Goal: Information Seeking & Learning: Compare options

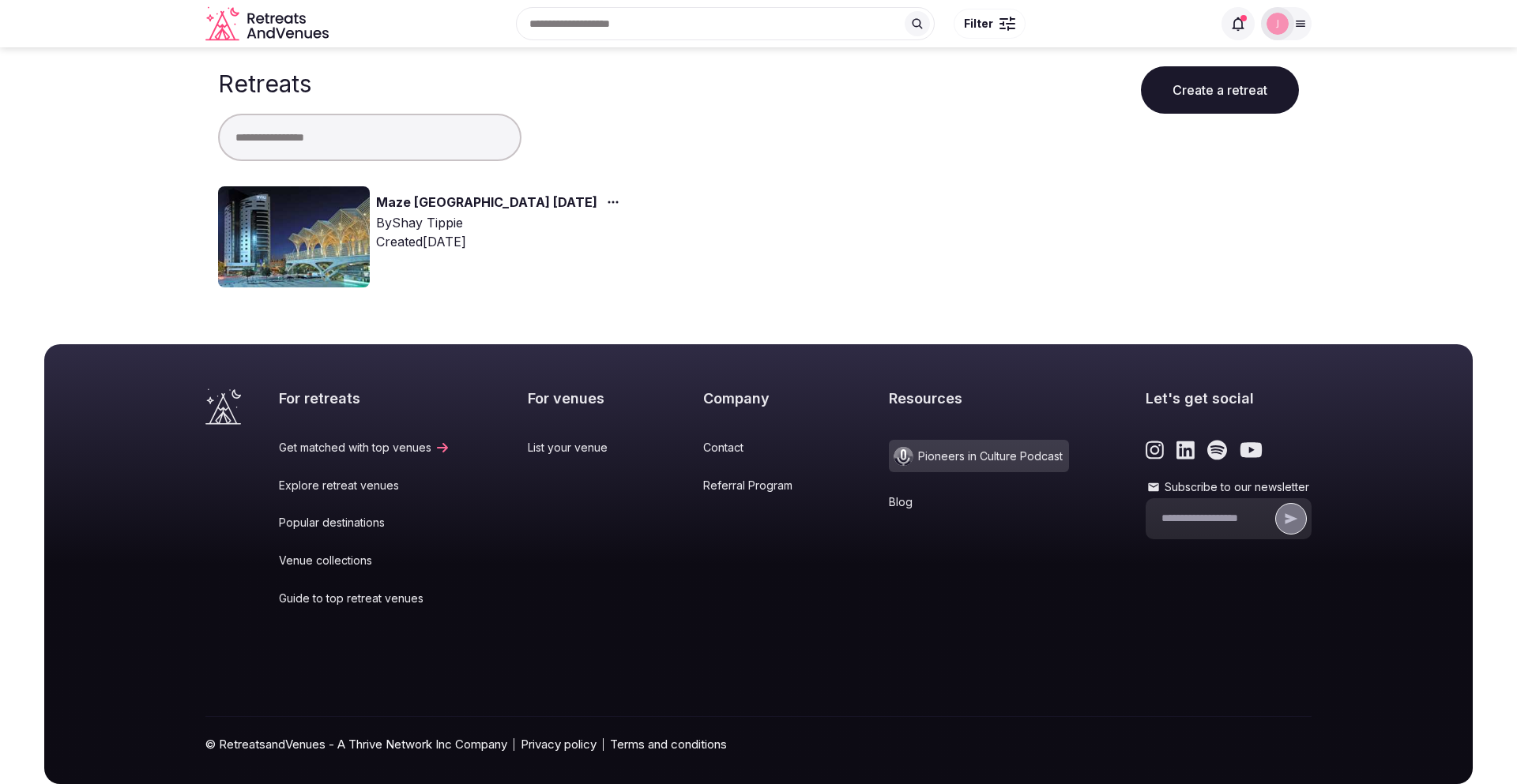
click at [408, 203] on link "Maze [GEOGRAPHIC_DATA] [DATE]" at bounding box center [486, 202] width 222 height 21
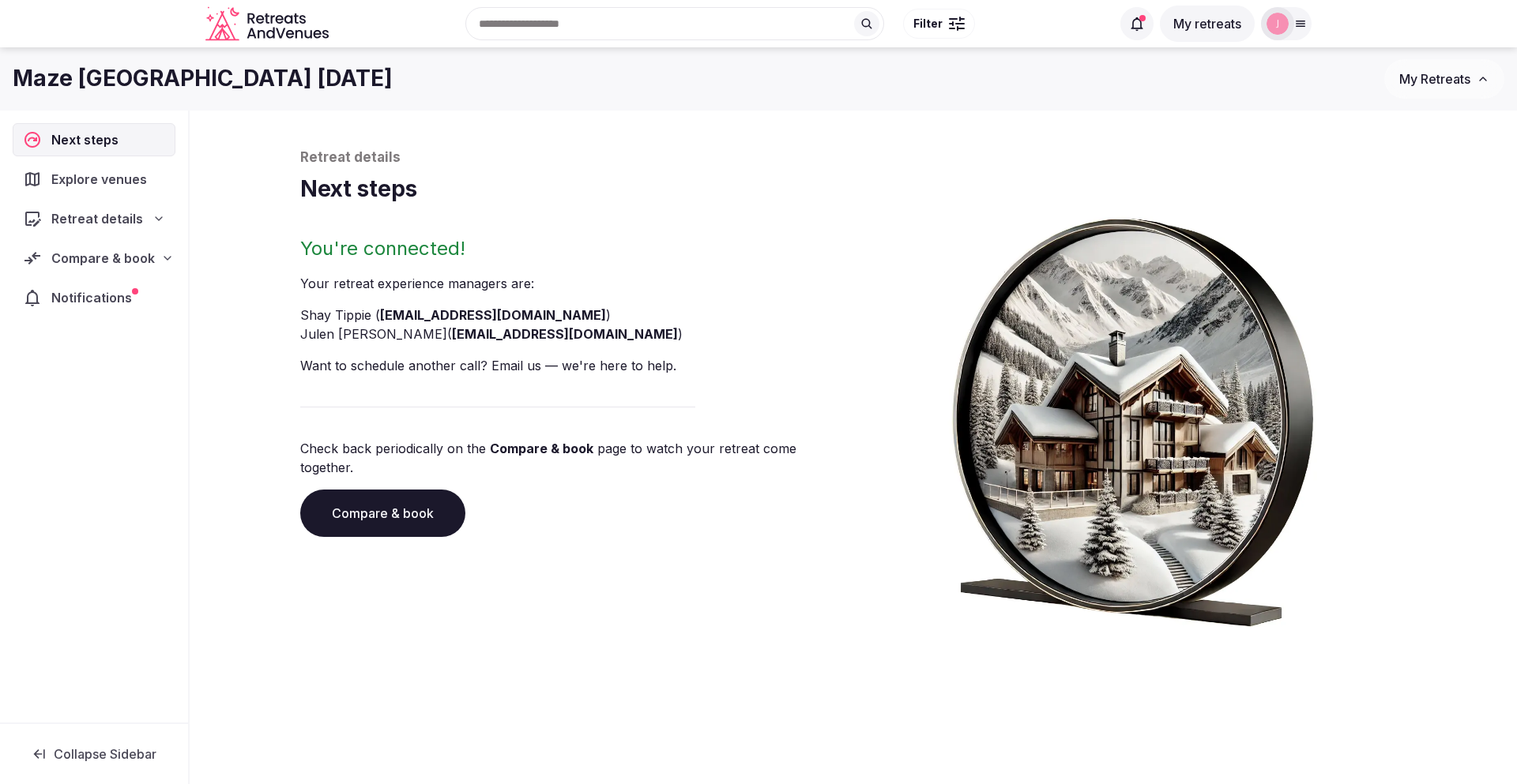
click at [137, 253] on span "Compare & book" at bounding box center [103, 258] width 104 height 19
click at [121, 353] on span "Proposals received (3)" at bounding box center [100, 361] width 124 height 16
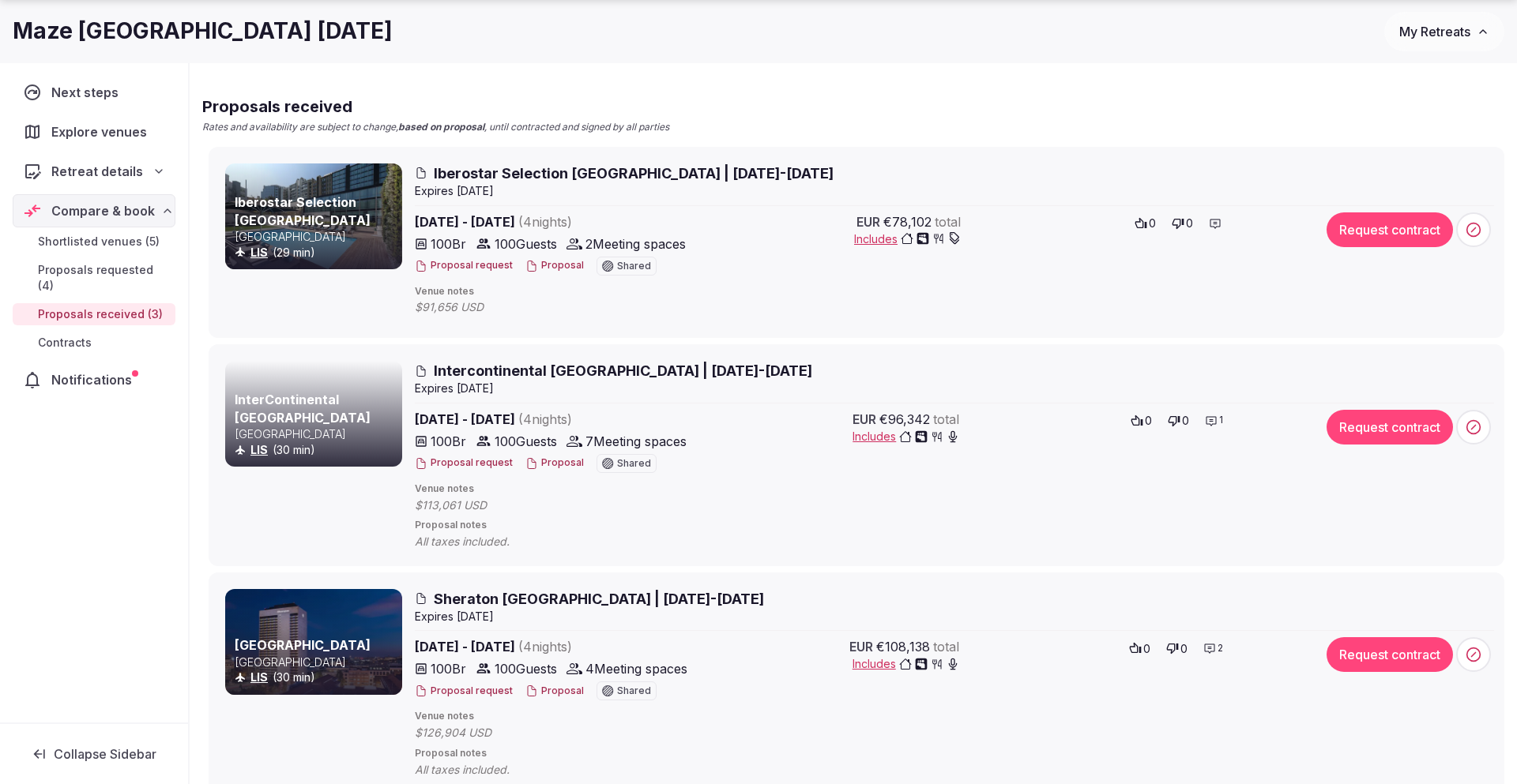
scroll to position [160, 0]
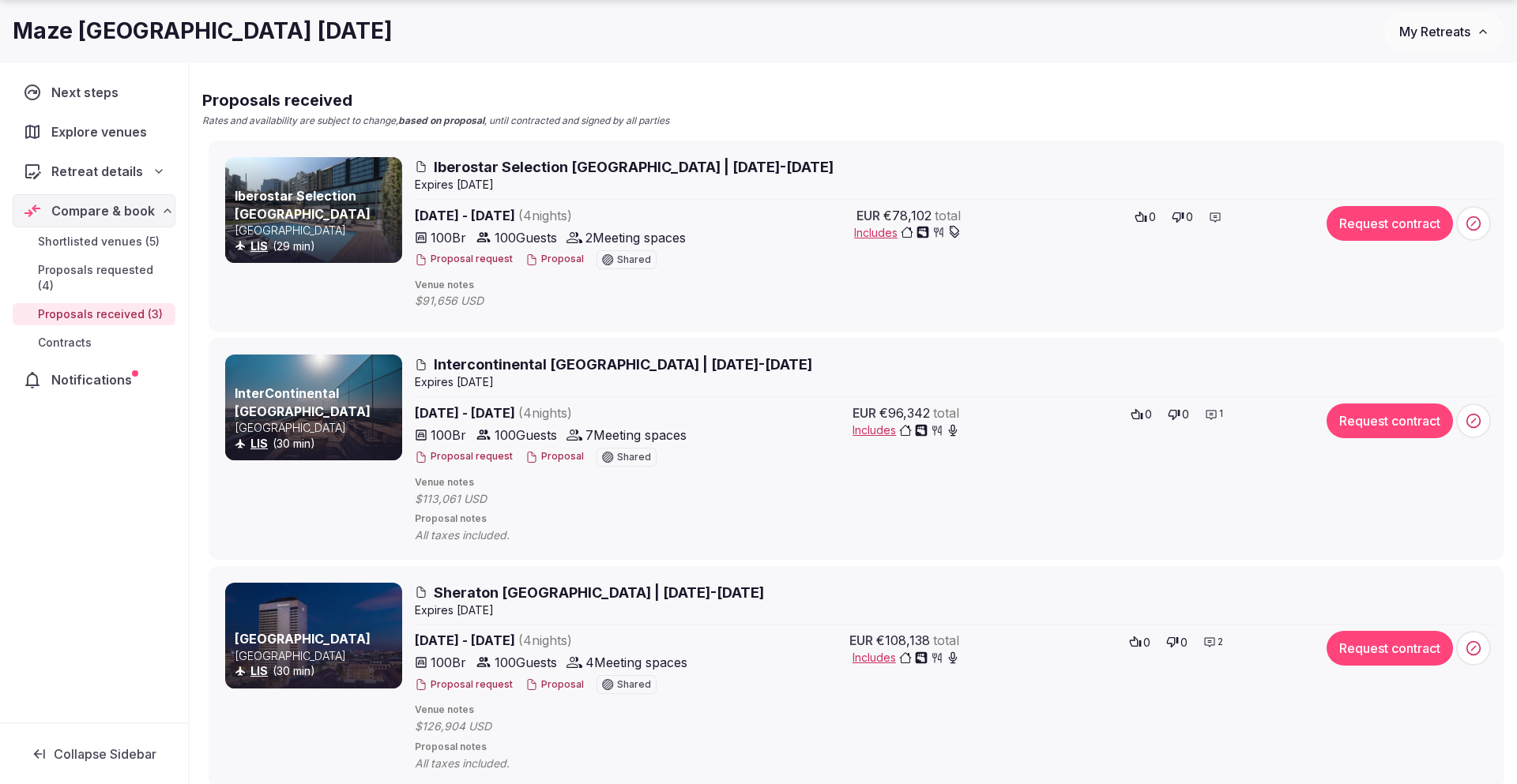
click at [541, 167] on span "Iberostar Selection [GEOGRAPHIC_DATA] | [DATE]-[DATE]" at bounding box center [634, 167] width 400 height 20
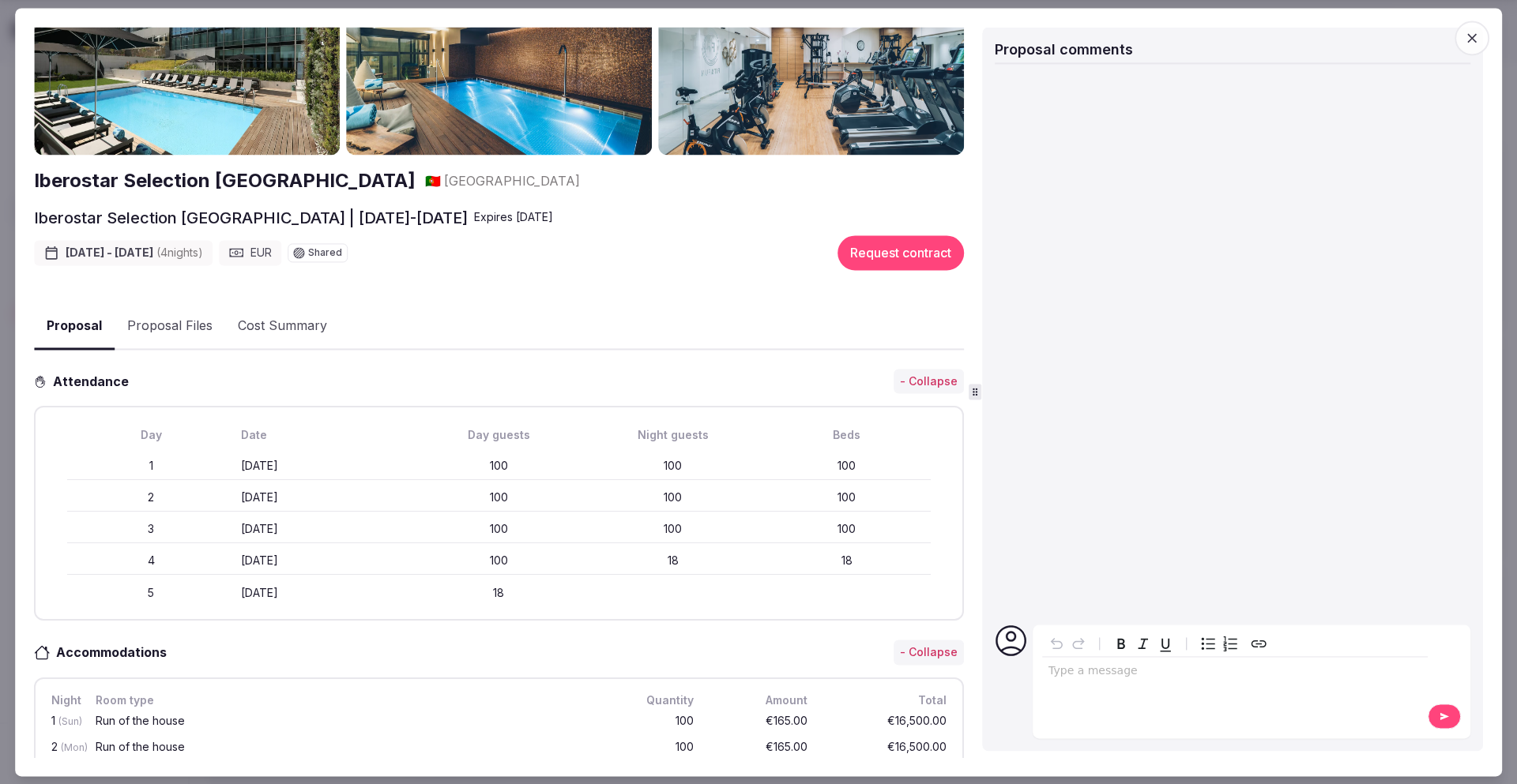
scroll to position [0, 0]
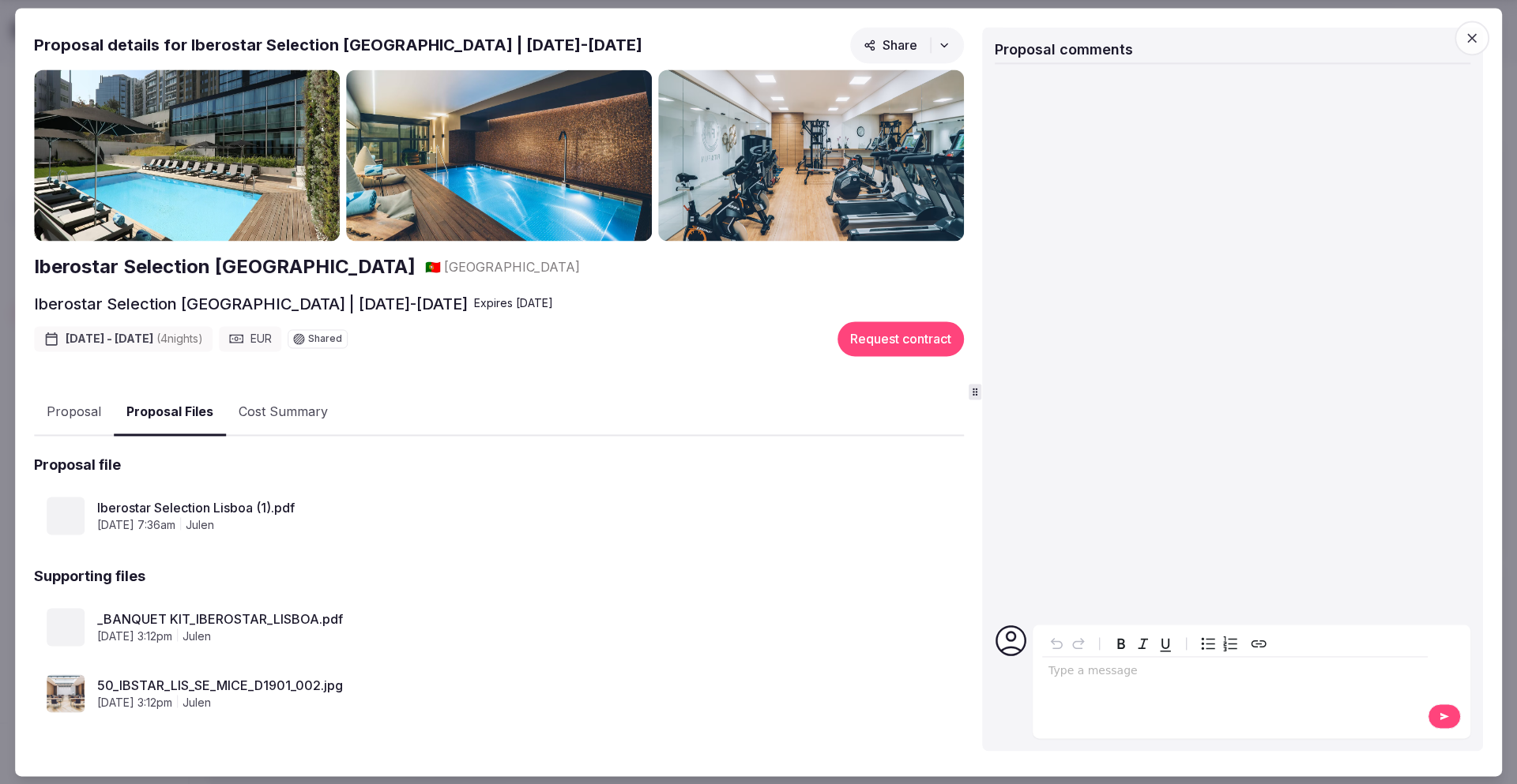
click at [194, 408] on button "Proposal Files" at bounding box center [169, 412] width 112 height 46
click at [175, 522] on span "[DATE] 7:36am" at bounding box center [136, 525] width 78 height 16
click at [182, 510] on link "Iberostar Selection Lisboa (1).pdf" at bounding box center [506, 509] width 819 height 19
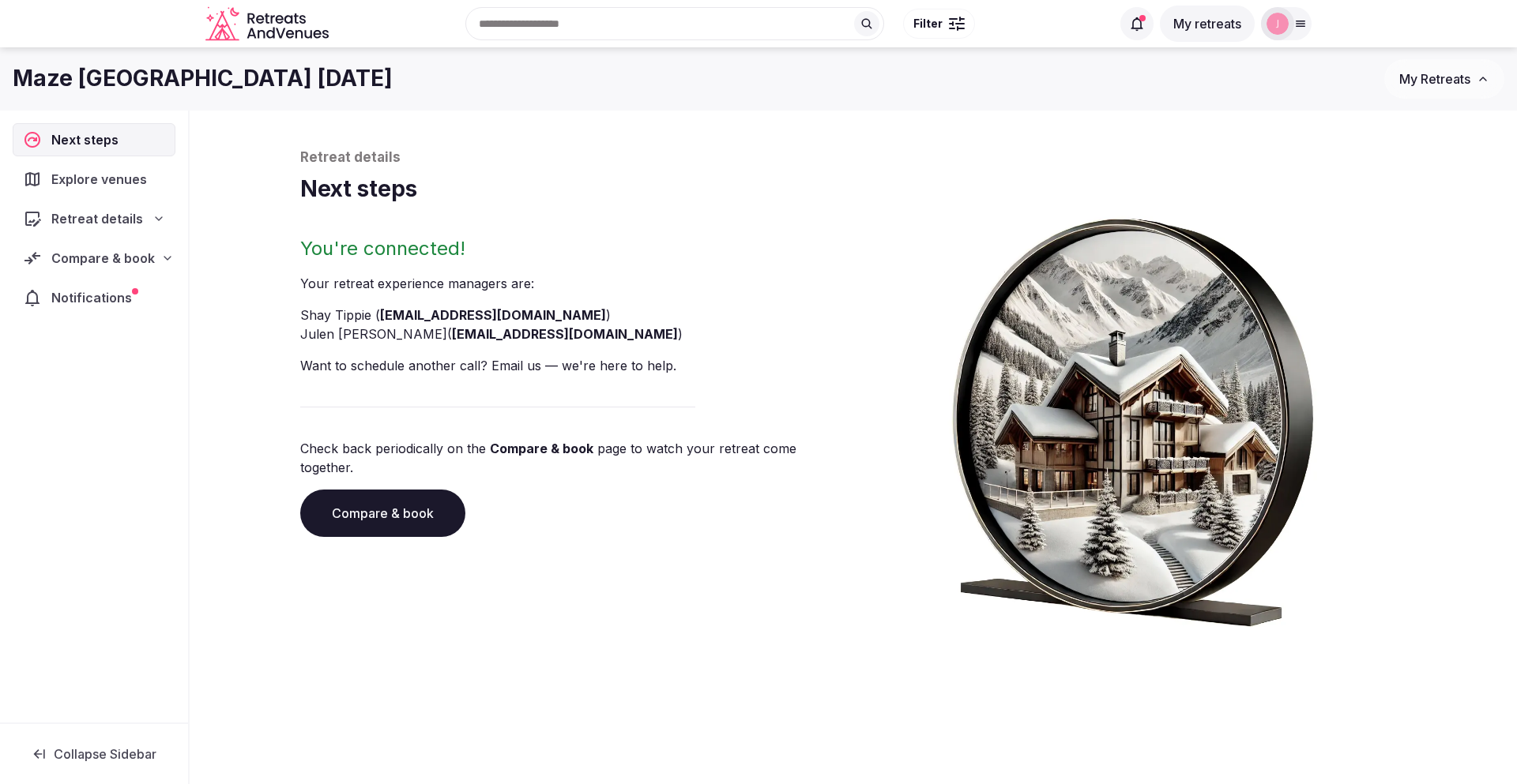
click at [124, 262] on span "Compare & book" at bounding box center [103, 258] width 104 height 19
click at [122, 291] on span "Shortlisted venues (5)" at bounding box center [99, 289] width 122 height 16
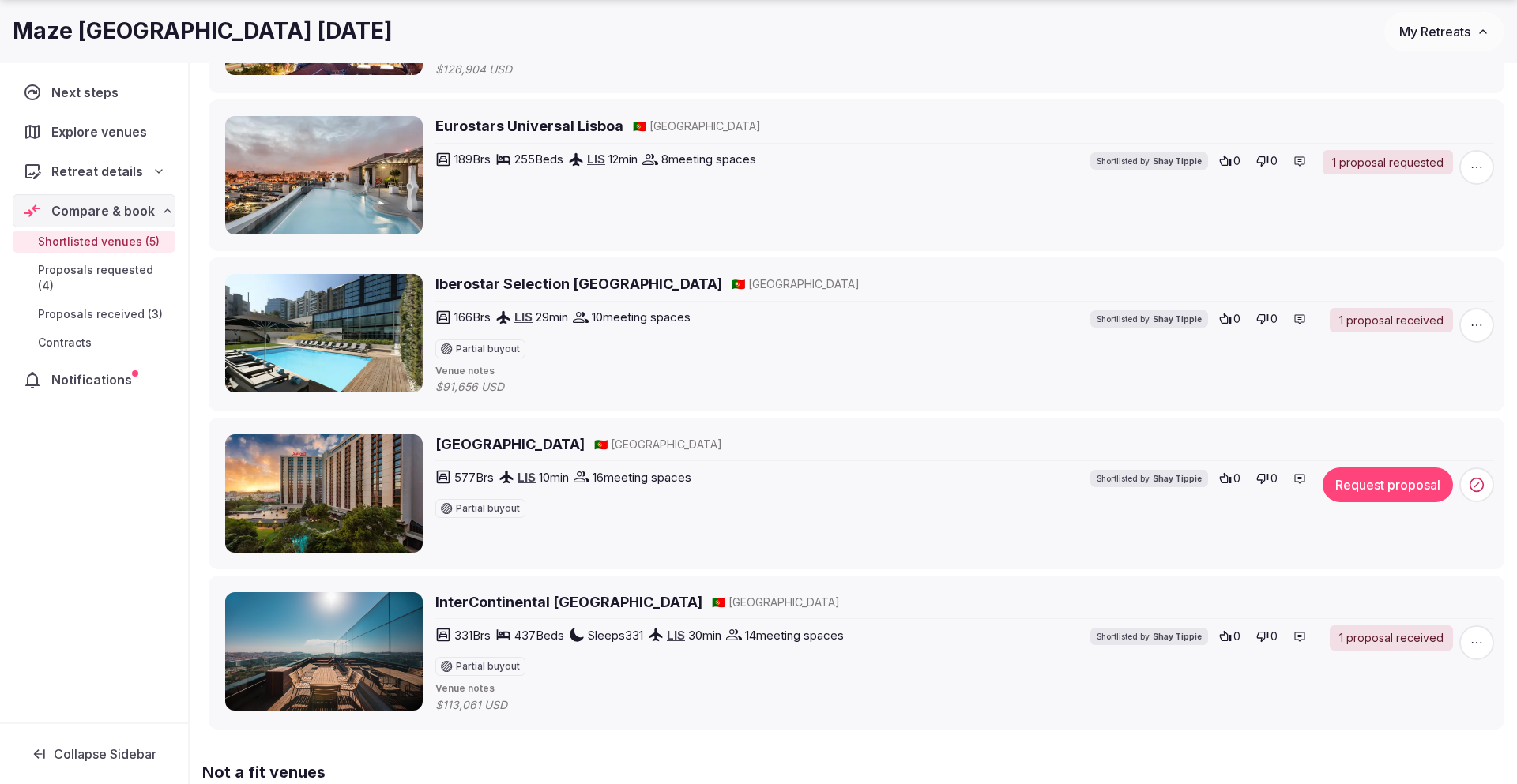
scroll to position [363, 0]
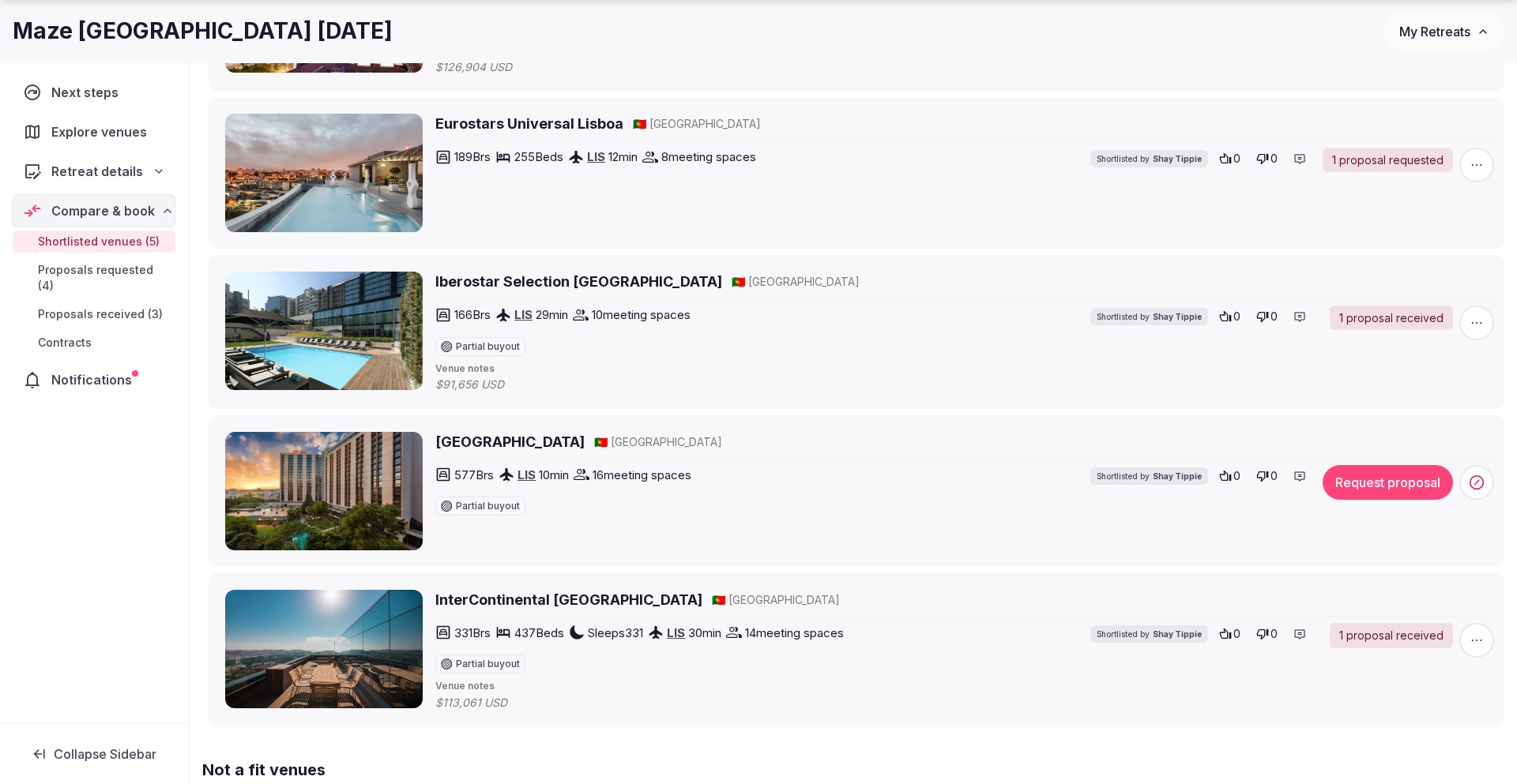
click at [131, 306] on span "Proposals received (3)" at bounding box center [100, 314] width 124 height 16
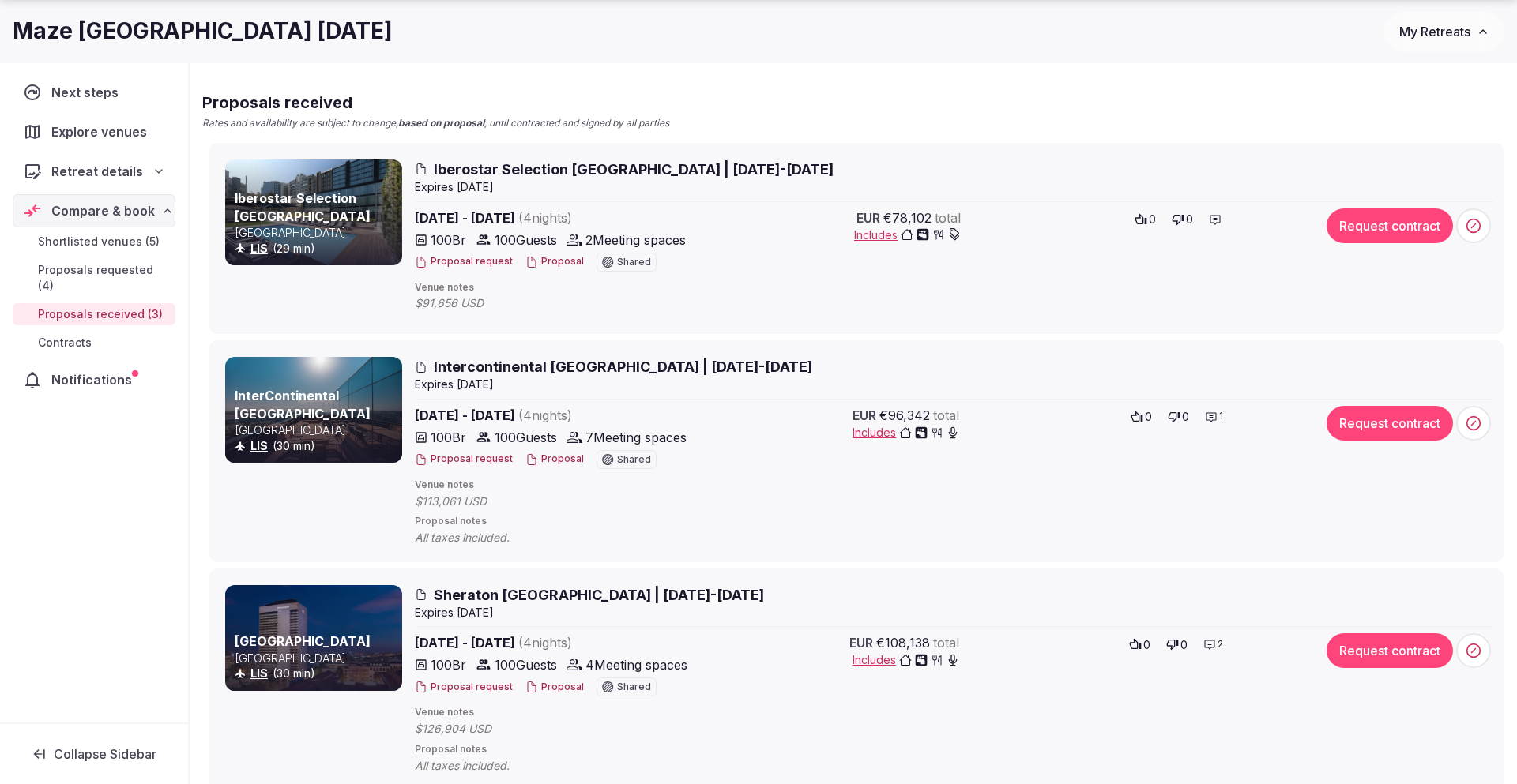
scroll to position [161, 0]
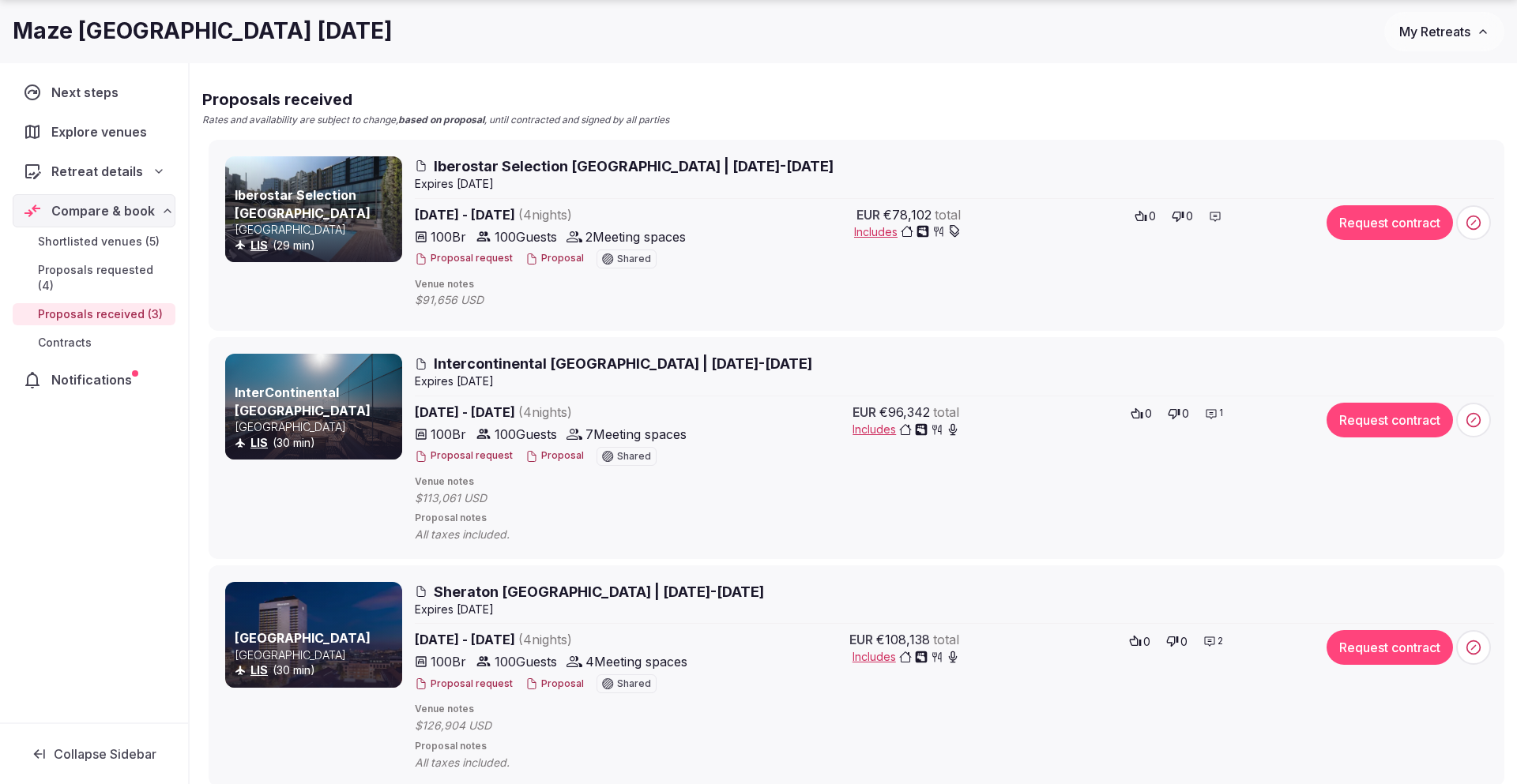
click at [549, 163] on span "Iberostar Selection [GEOGRAPHIC_DATA] | [DATE]-[DATE]" at bounding box center [634, 166] width 400 height 20
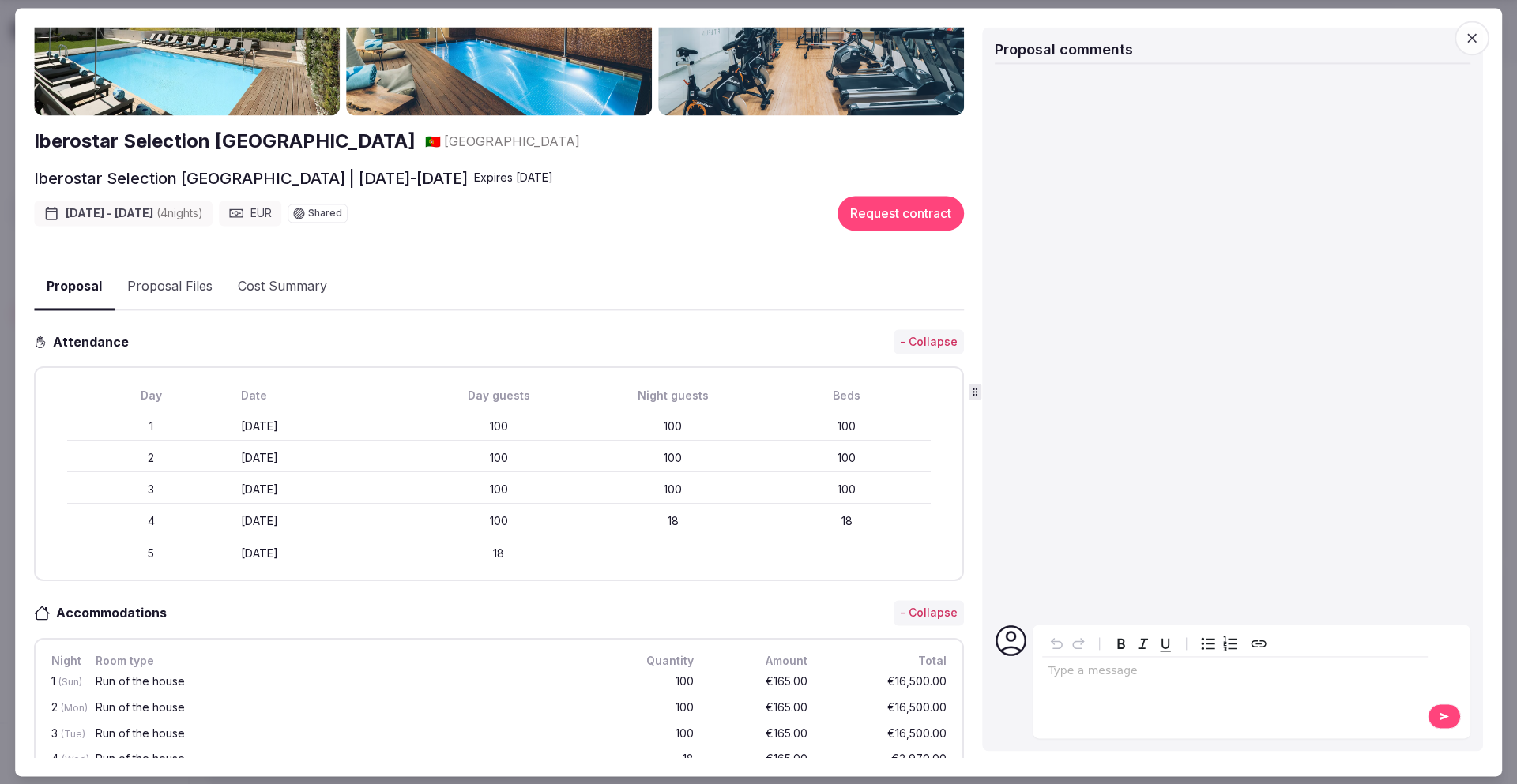
scroll to position [0, 0]
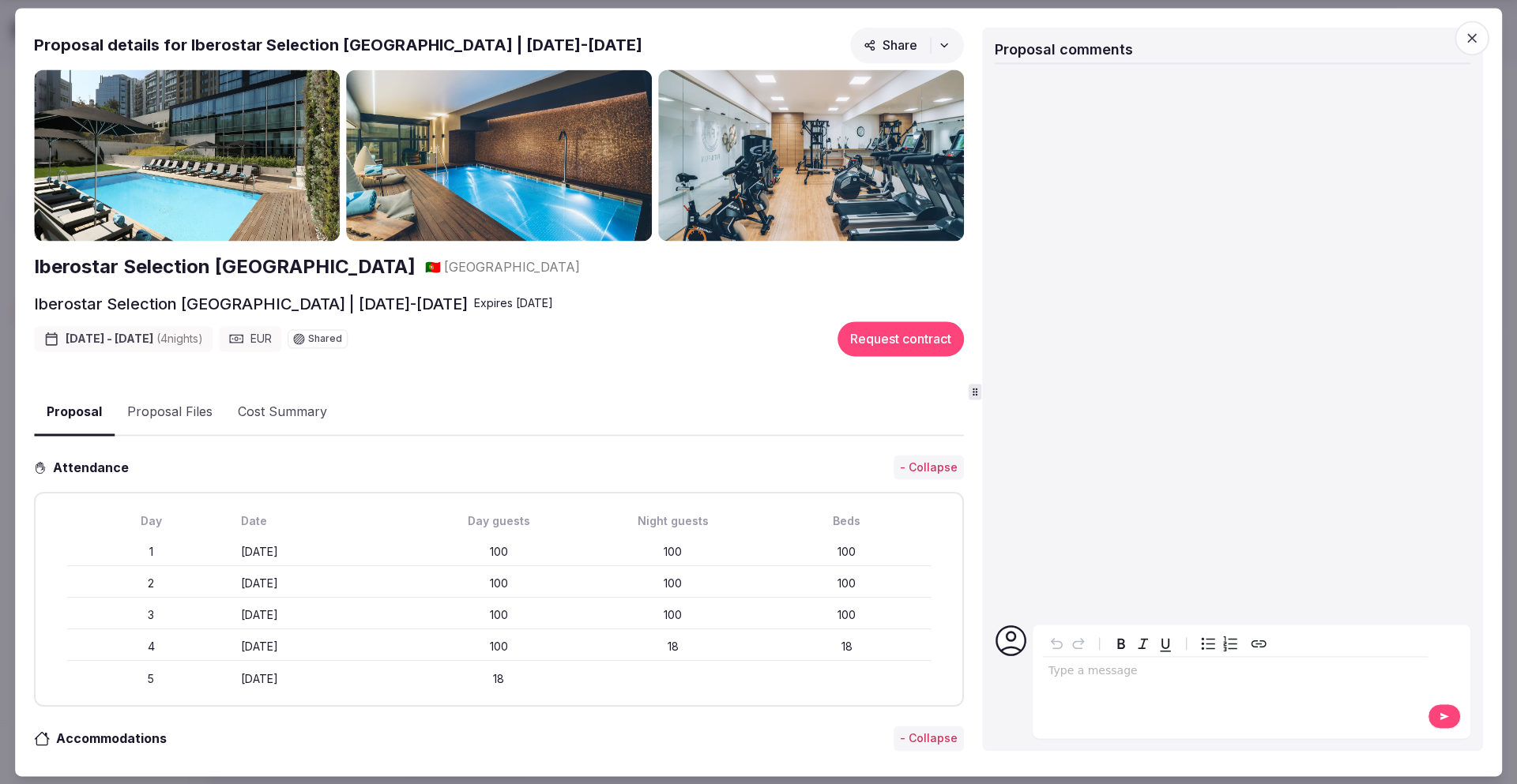
click at [1480, 43] on span "button" at bounding box center [1471, 38] width 35 height 35
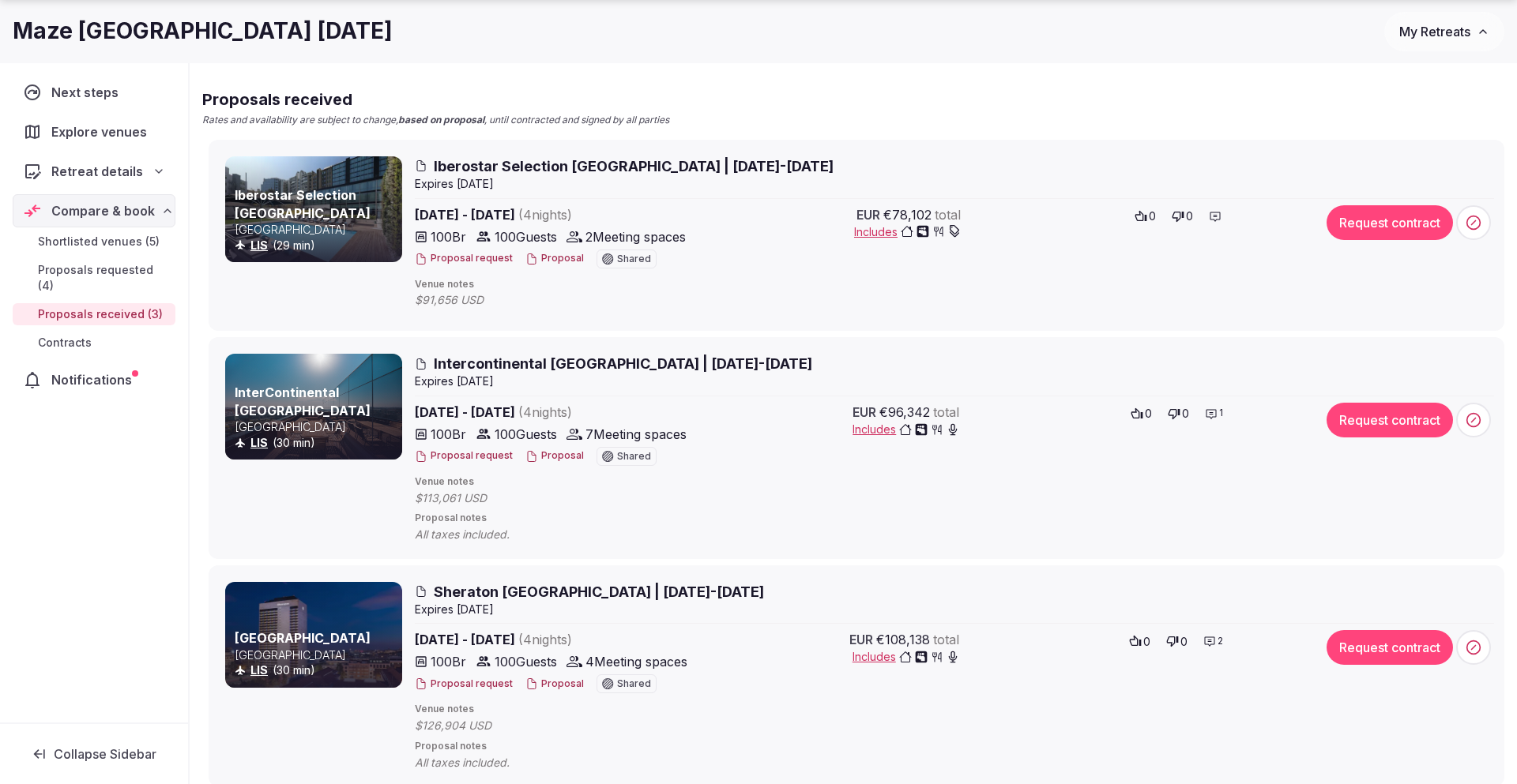
click at [549, 359] on span "Intercontinental [GEOGRAPHIC_DATA] | [DATE]-[DATE]" at bounding box center [623, 363] width 378 height 20
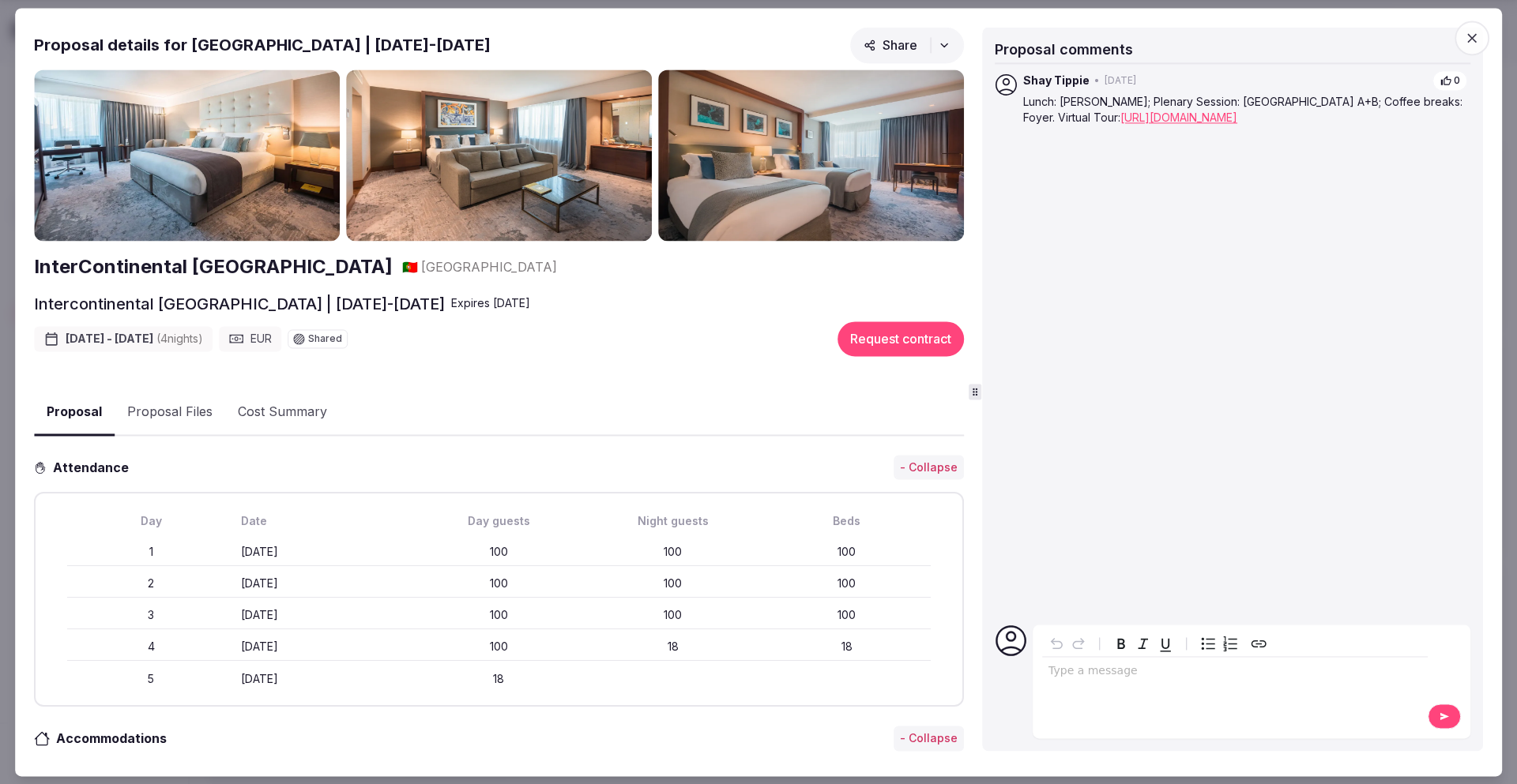
scroll to position [363, 0]
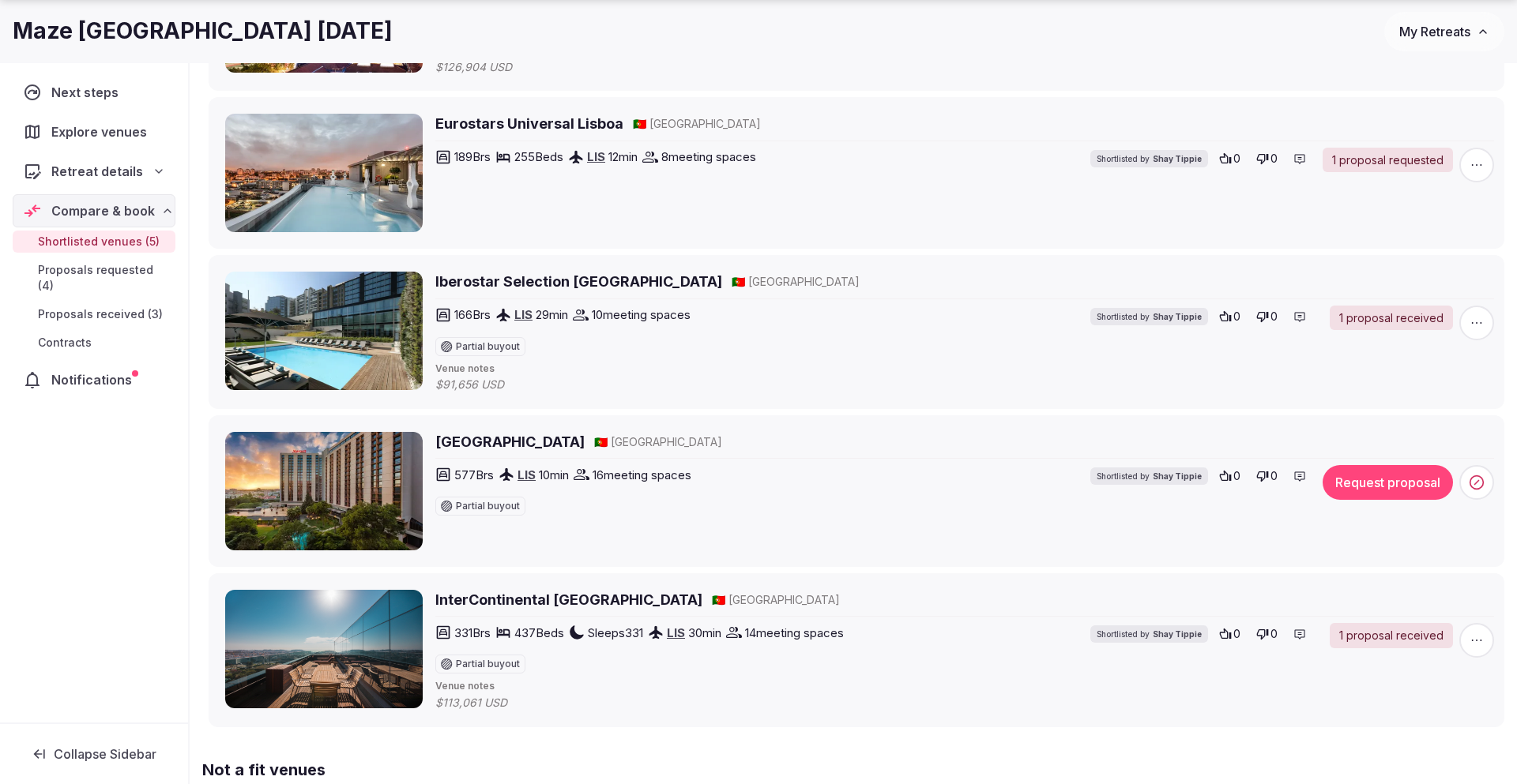
click at [124, 306] on span "Proposals received (3)" at bounding box center [100, 314] width 124 height 16
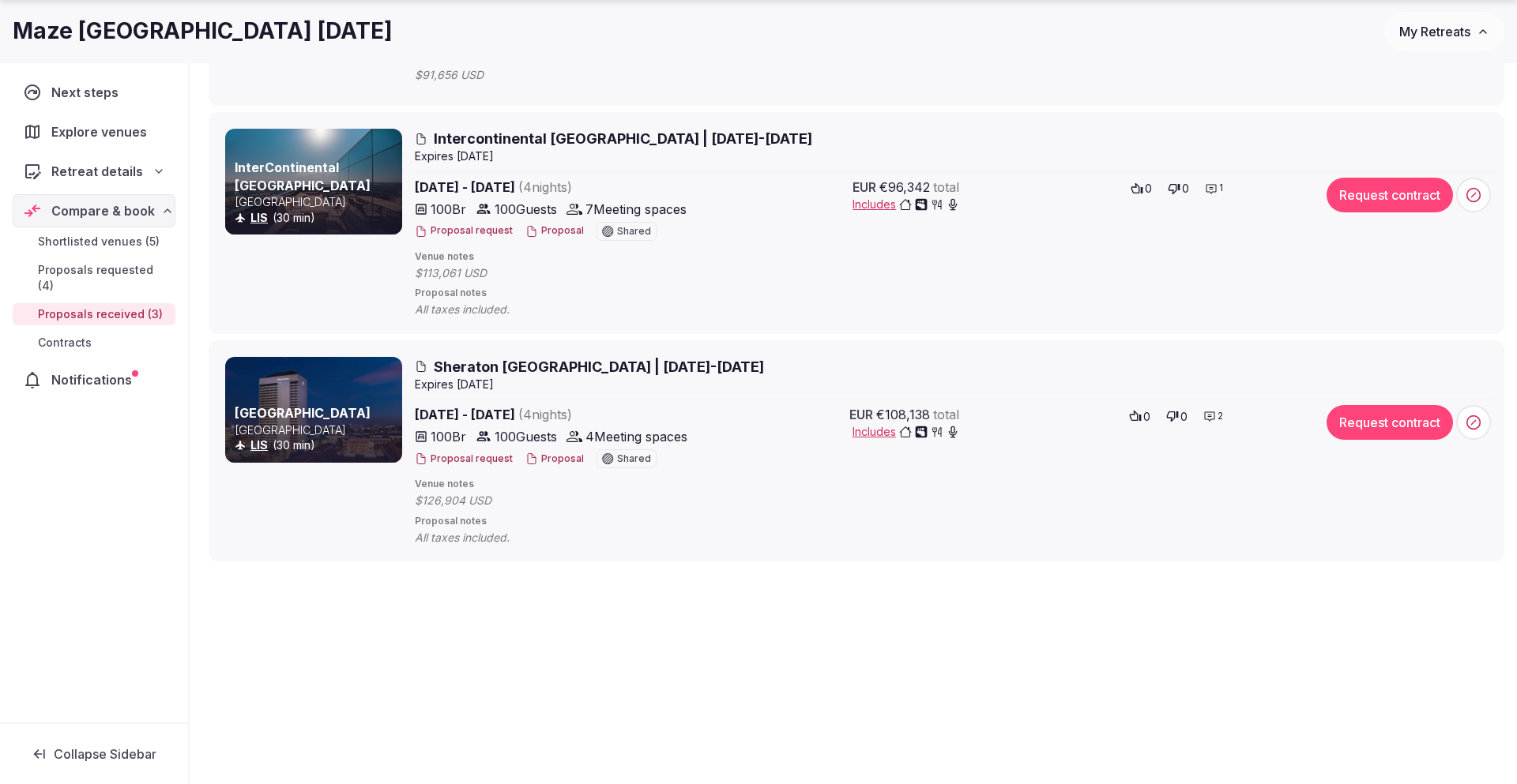
scroll to position [391, 0]
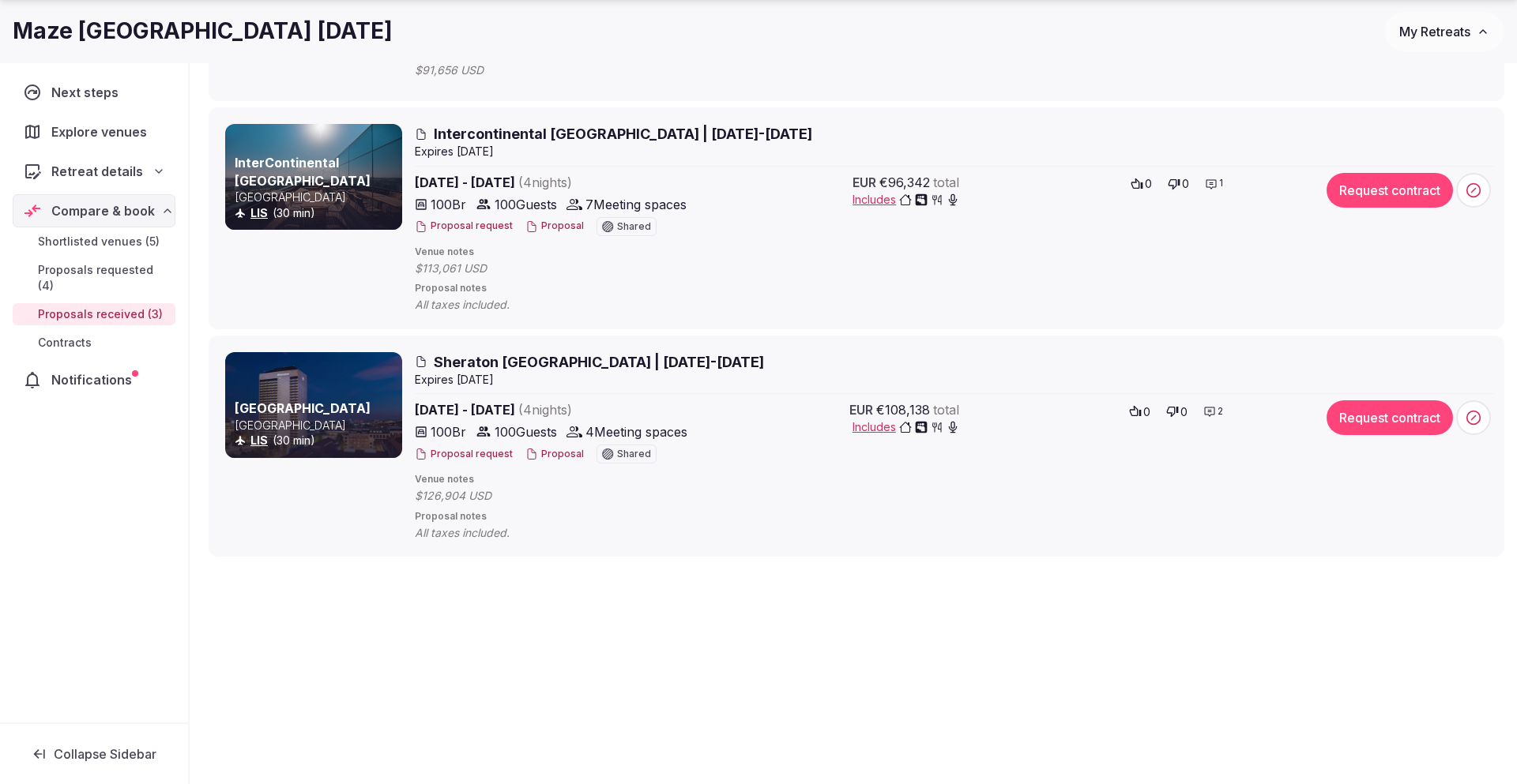
click at [512, 360] on span "Sheraton [GEOGRAPHIC_DATA] | [DATE]-[DATE]" at bounding box center [599, 363] width 330 height 20
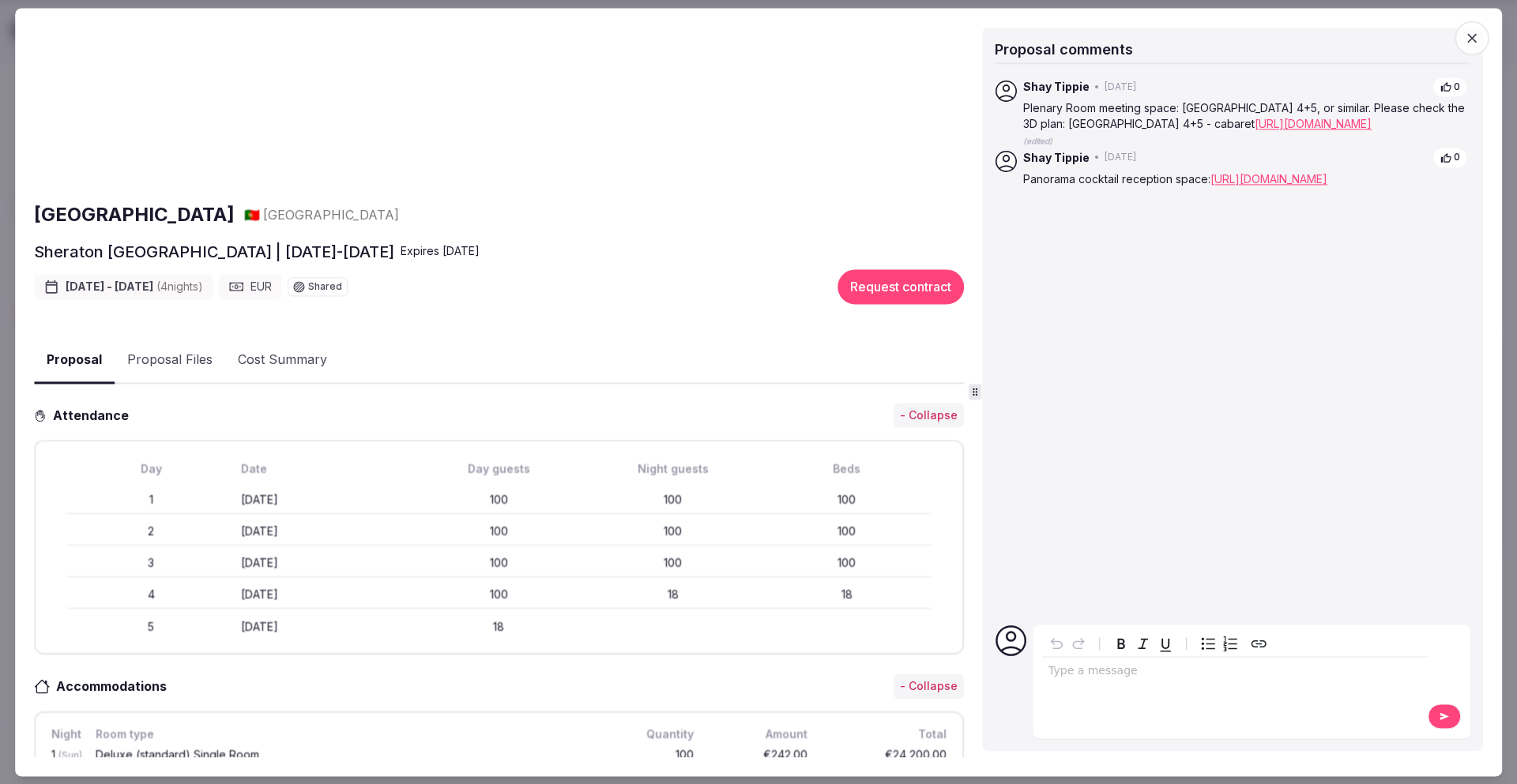
scroll to position [0, 0]
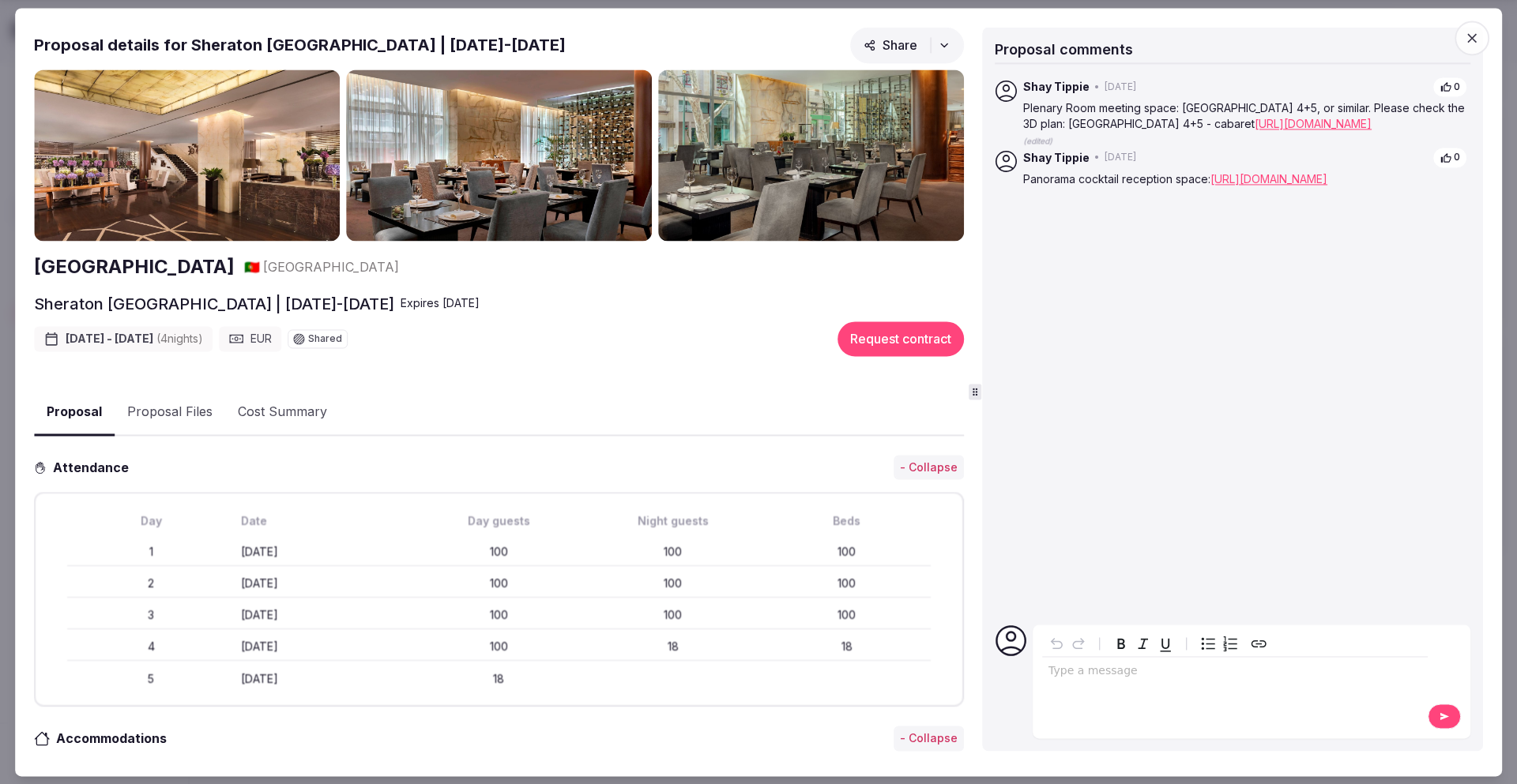
click at [1477, 37] on icon "button" at bounding box center [1471, 37] width 16 height 16
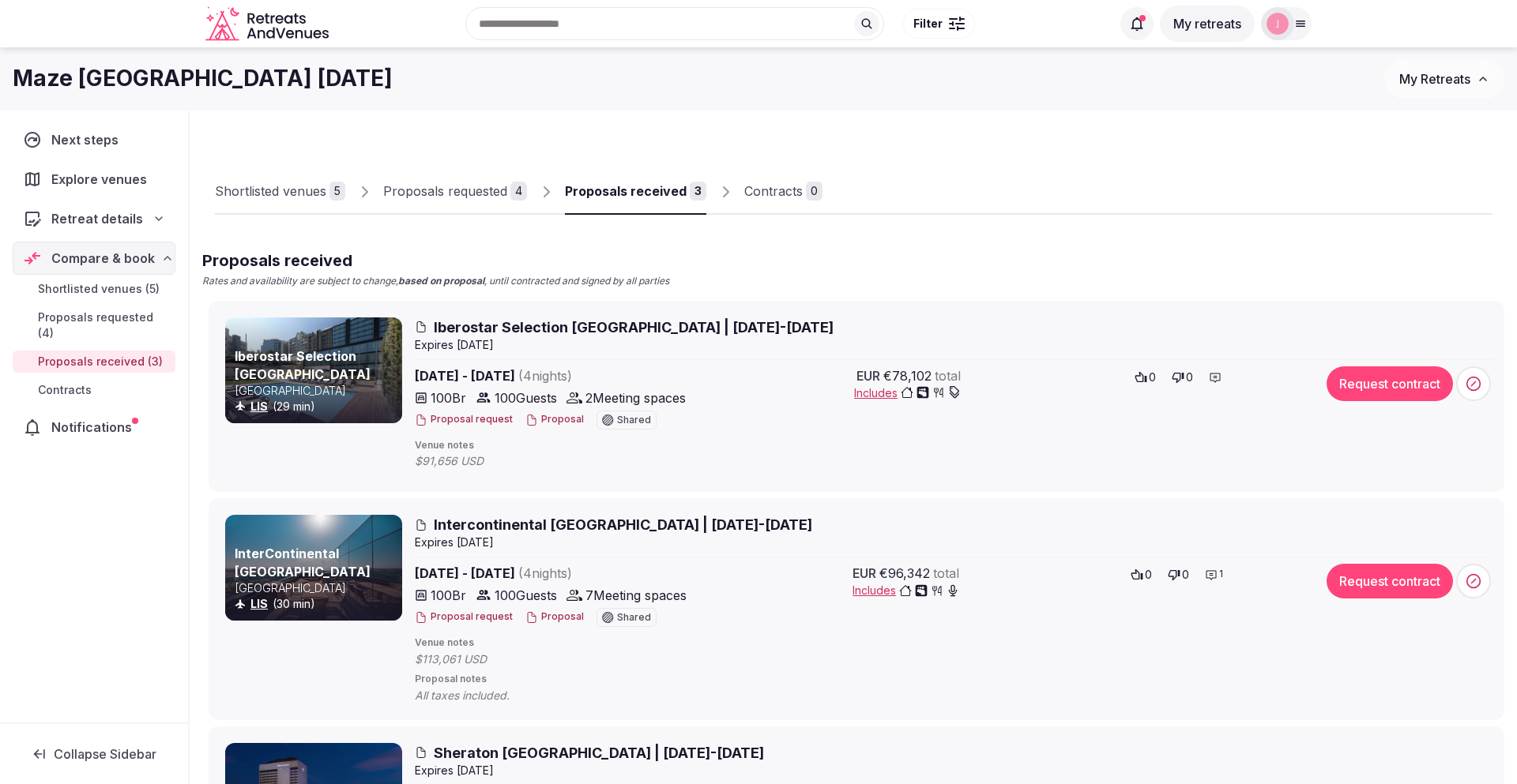
click at [514, 329] on span "Iberostar Selection [GEOGRAPHIC_DATA] | [DATE]-[DATE]" at bounding box center [634, 328] width 400 height 20
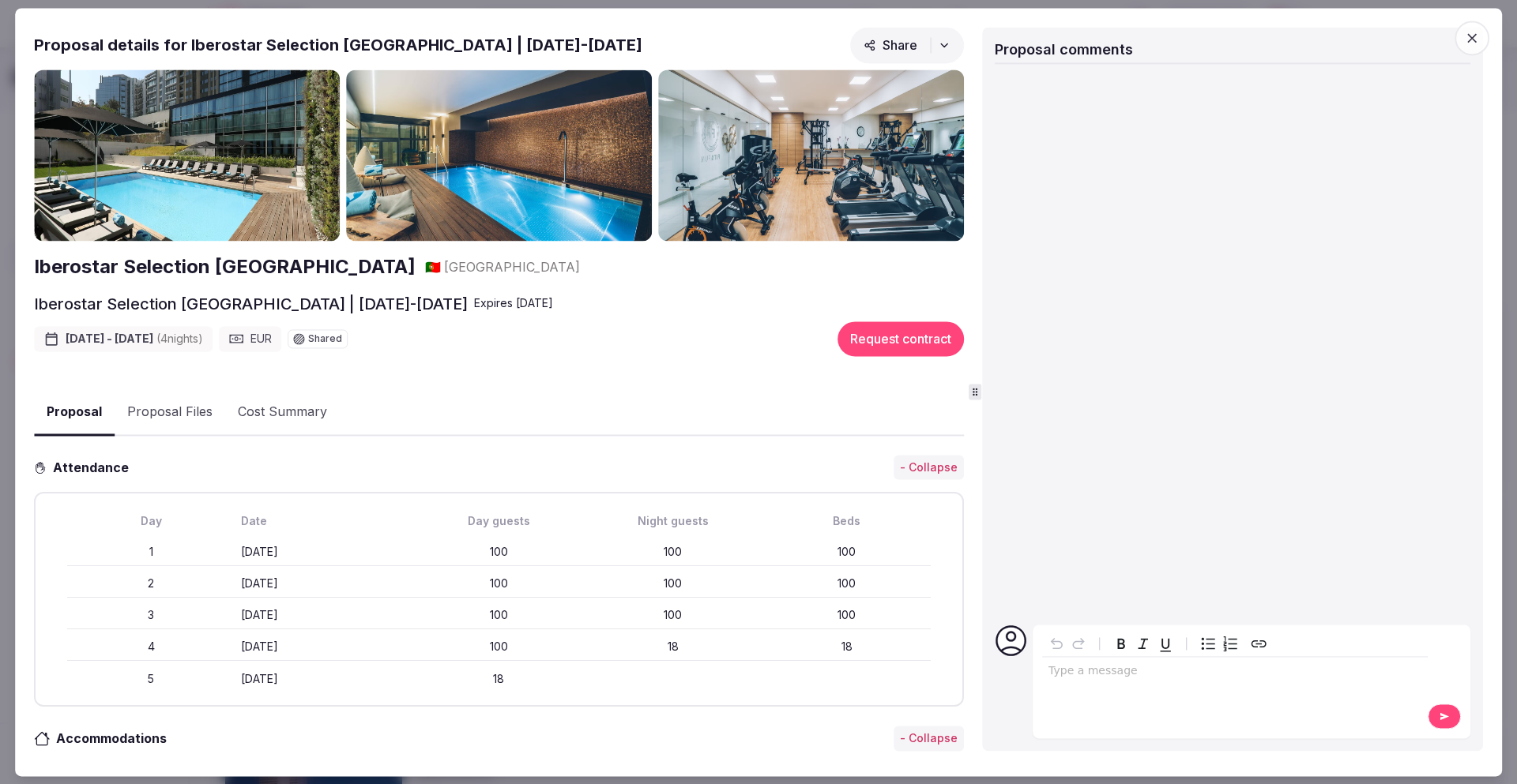
click at [1476, 35] on icon "button" at bounding box center [1471, 37] width 16 height 16
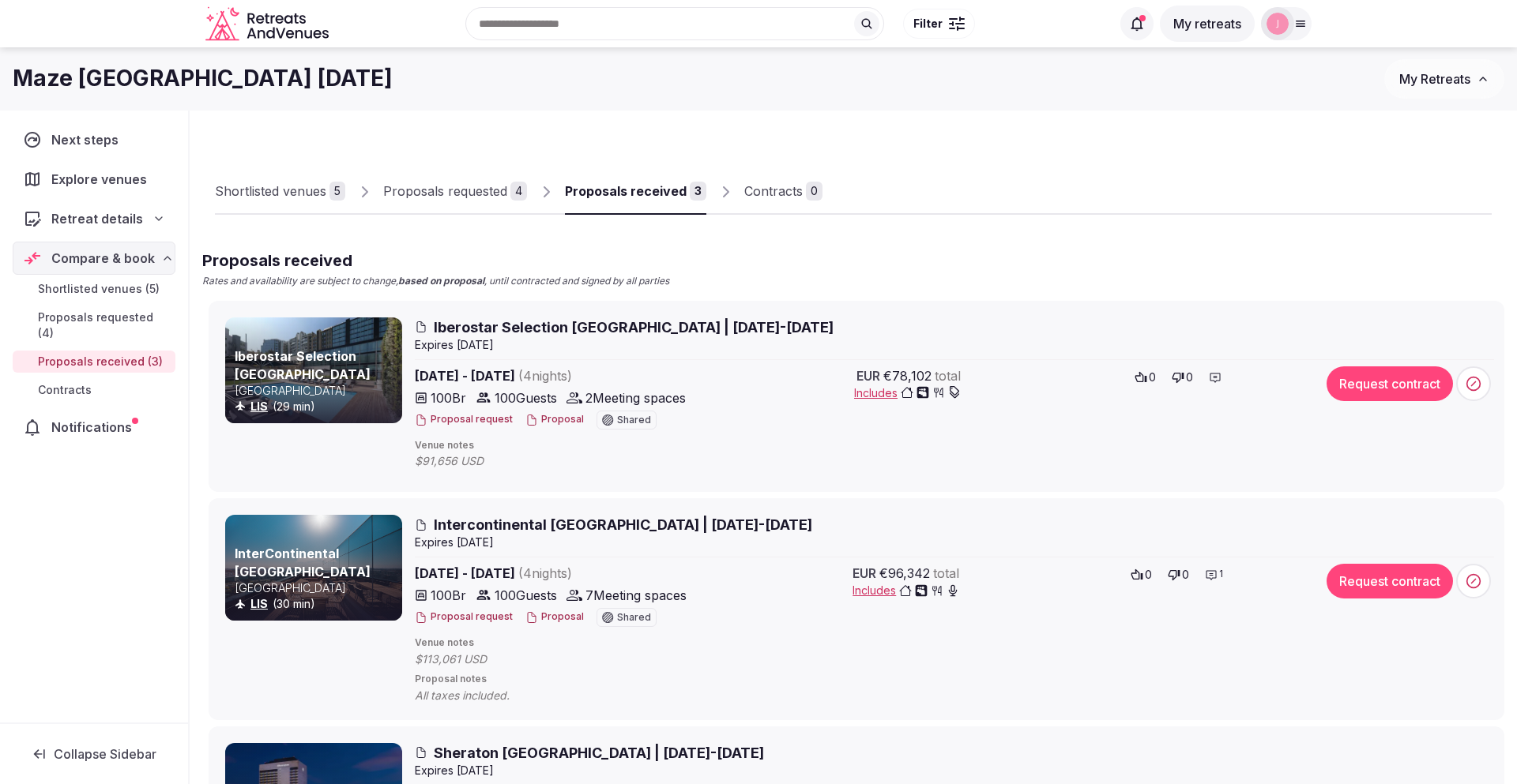
click at [122, 295] on span "Shortlisted venues (5)" at bounding box center [99, 289] width 122 height 16
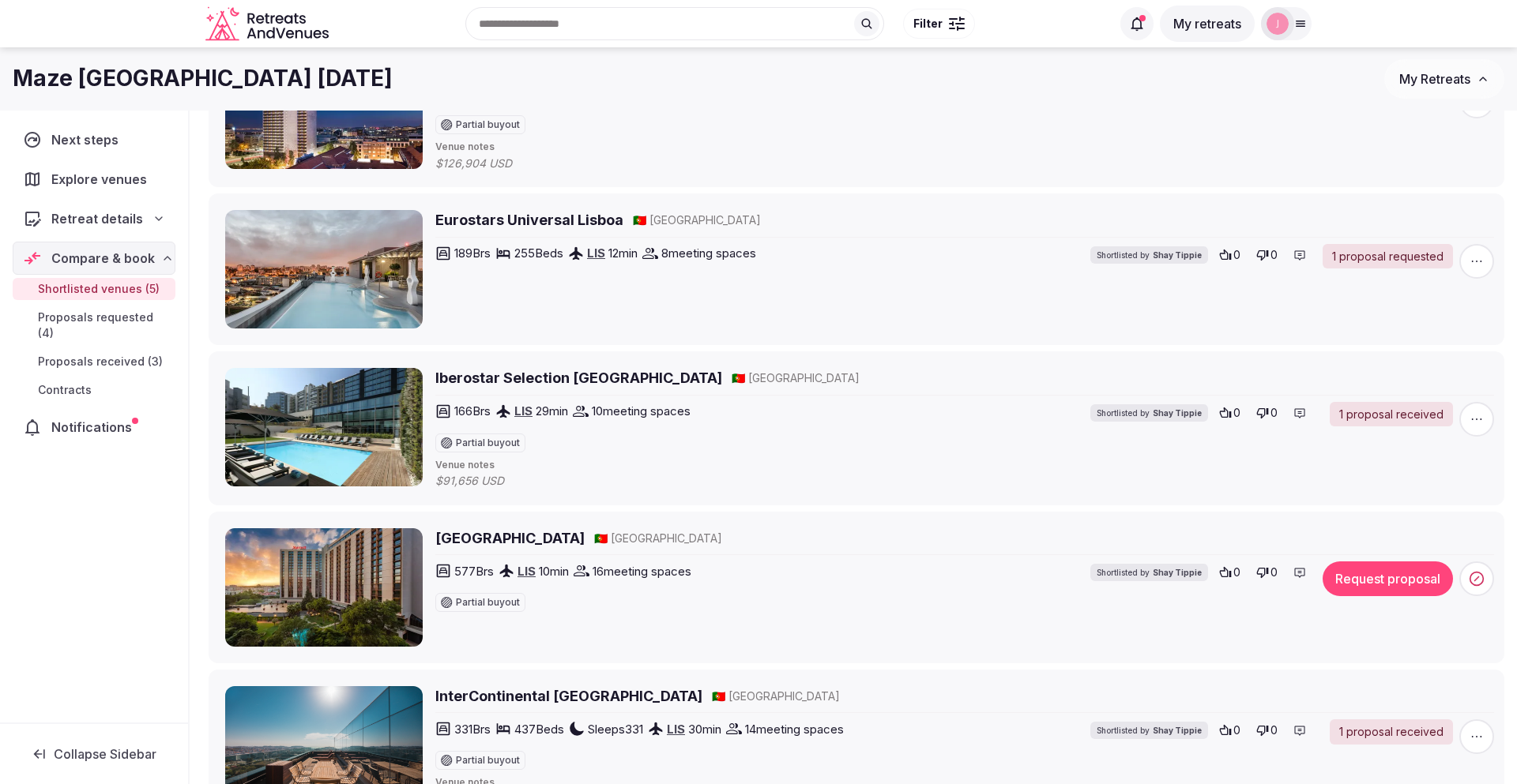
scroll to position [264, 0]
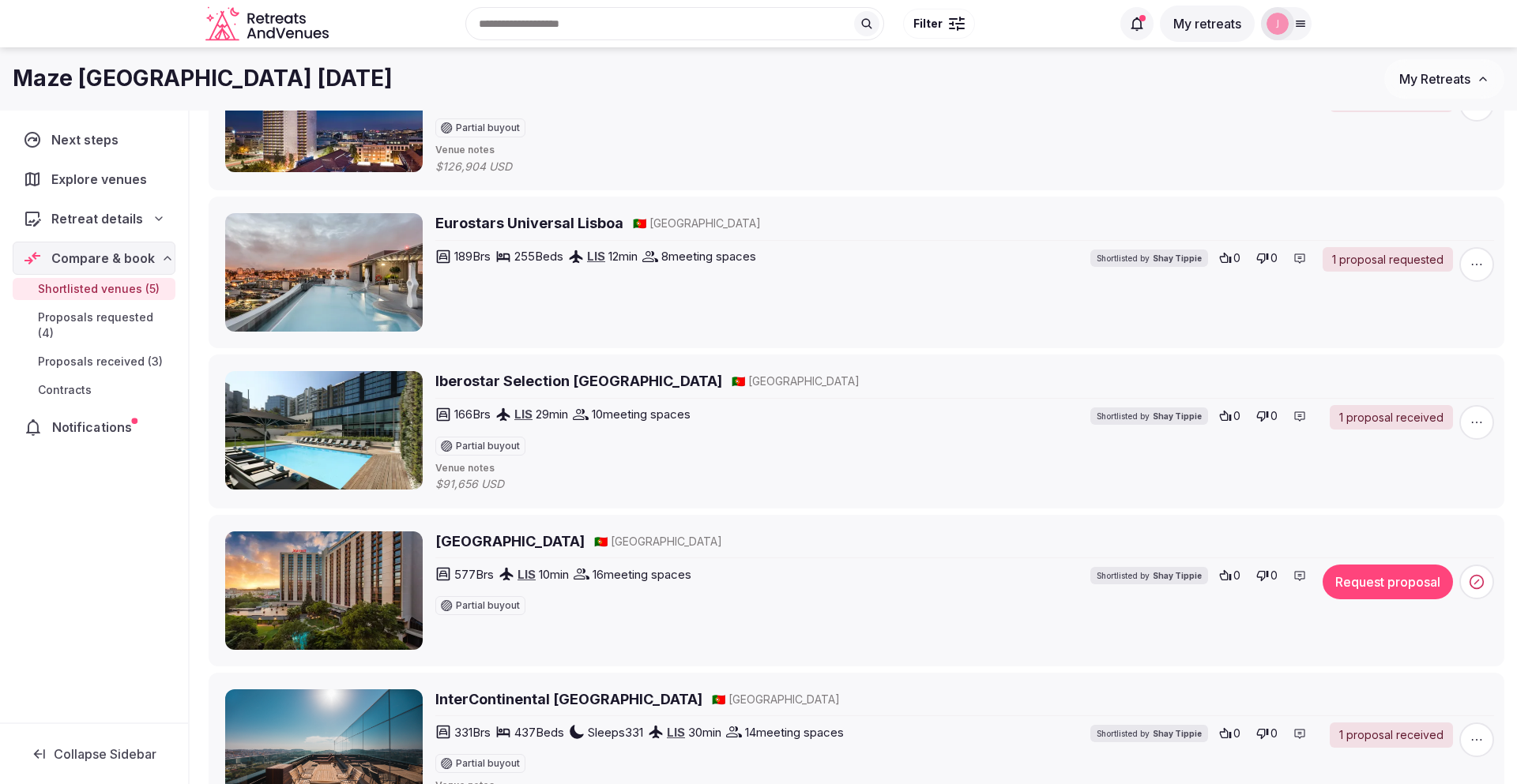
click at [128, 418] on span "Notifications" at bounding box center [95, 427] width 86 height 19
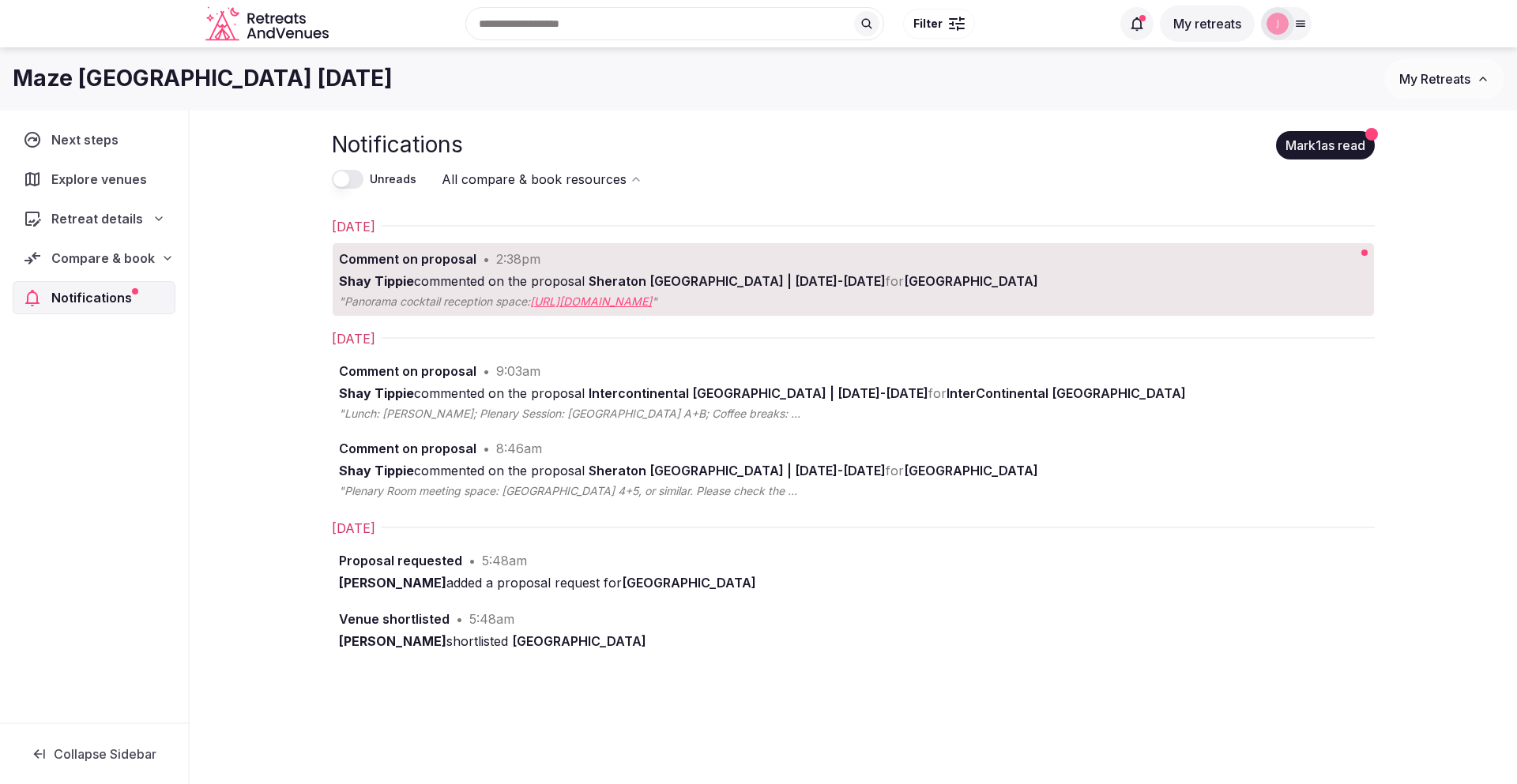
click at [636, 298] on link "[URL][DOMAIN_NAME]" at bounding box center [591, 301] width 122 height 13
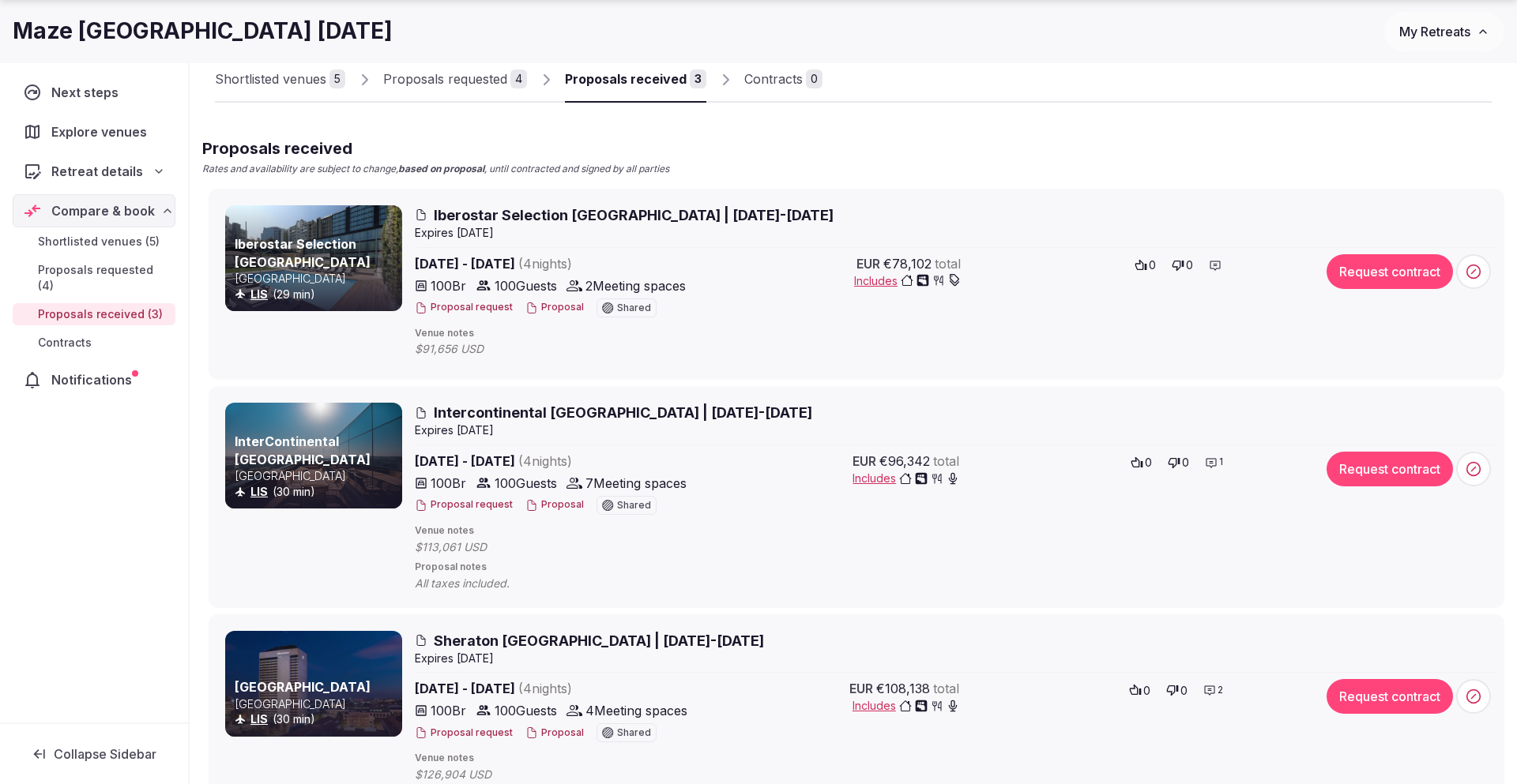
scroll to position [115, 0]
